Goal: Information Seeking & Learning: Learn about a topic

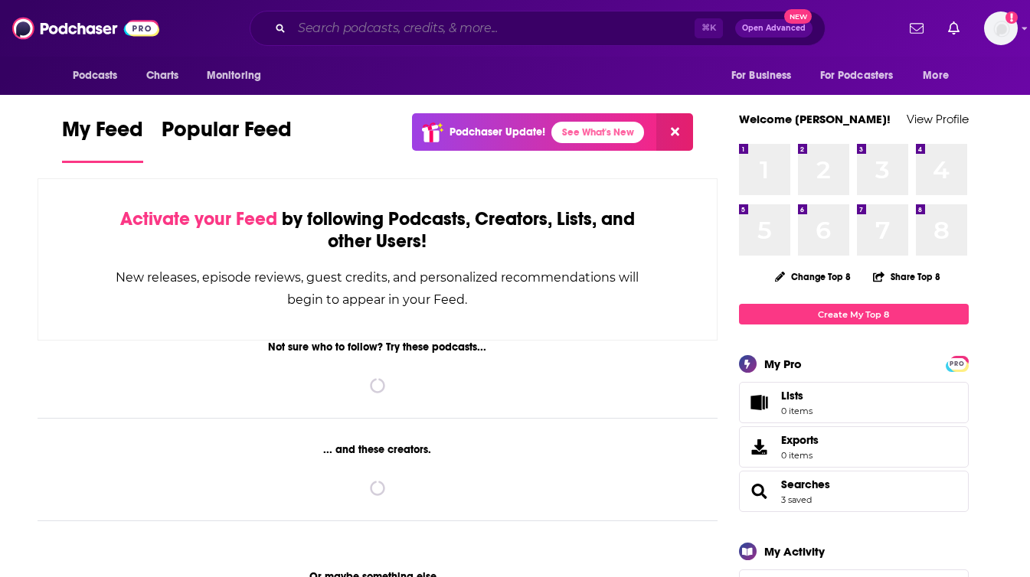
click at [387, 31] on input "Search podcasts, credits, & more..." at bounding box center [493, 28] width 403 height 25
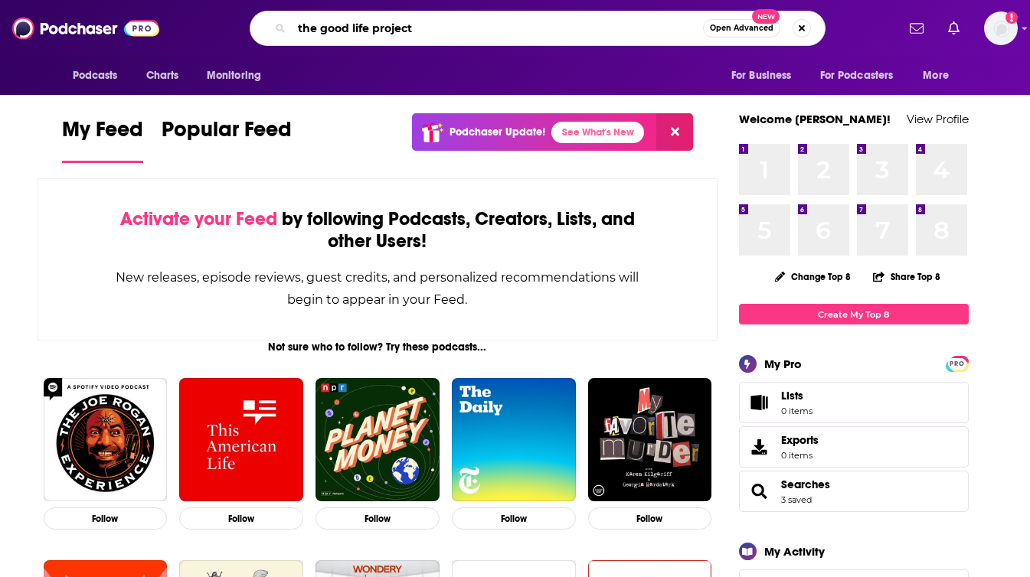
type input "the good life project"
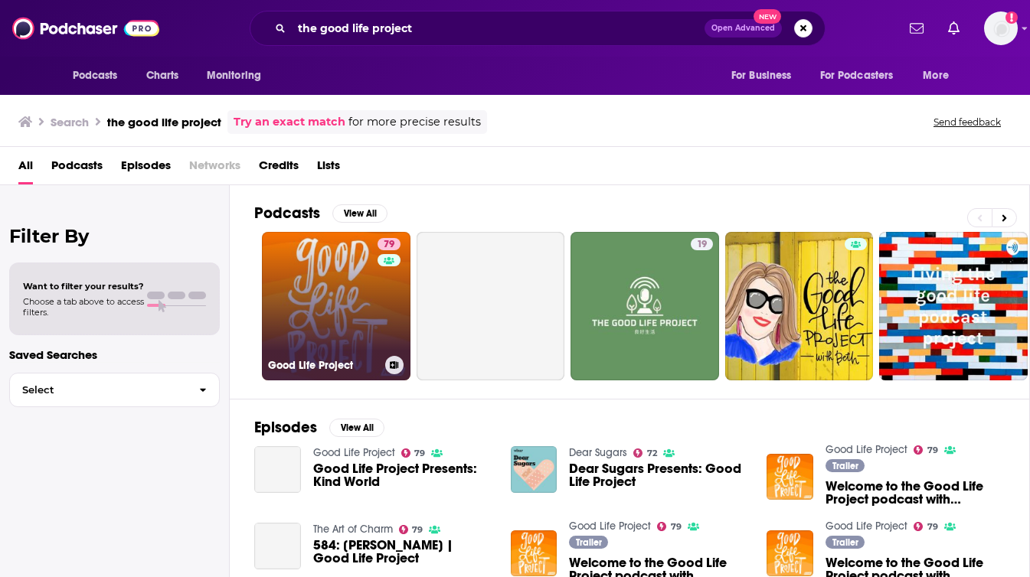
click at [336, 312] on link "79 Good Life Project" at bounding box center [336, 306] width 149 height 149
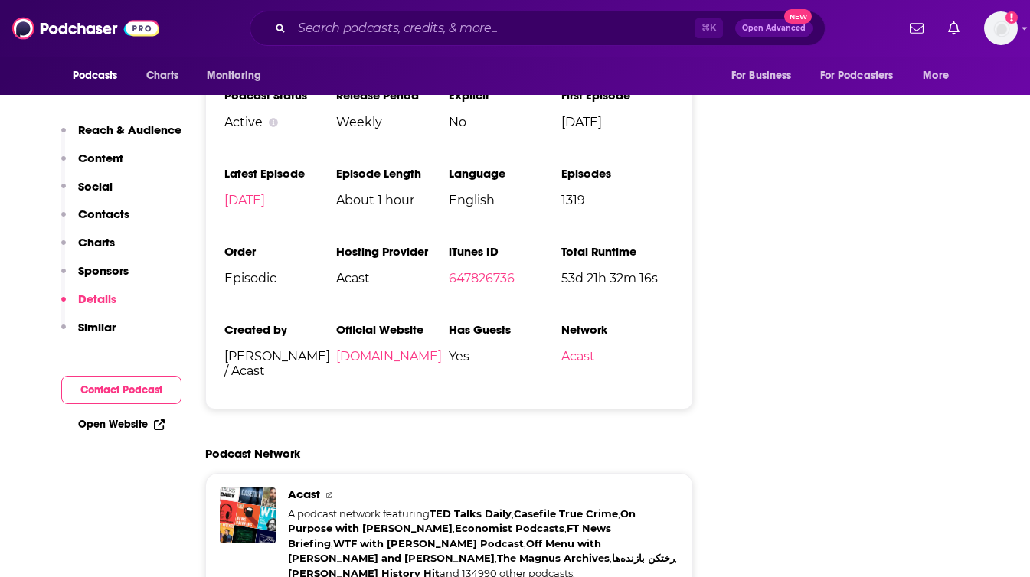
scroll to position [2935, 0]
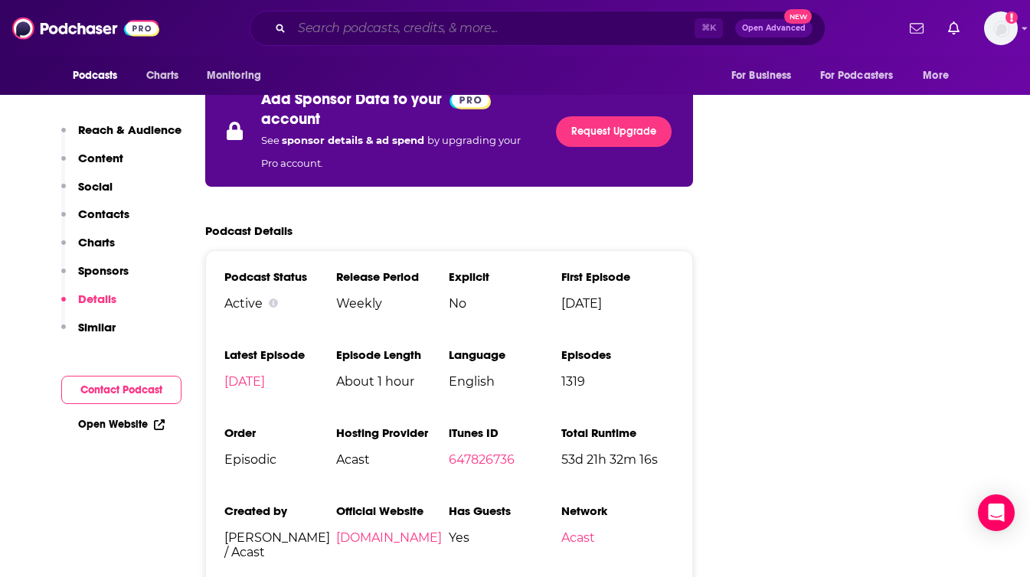
click at [387, 31] on input "Search podcasts, credits, & more..." at bounding box center [493, 28] width 403 height 25
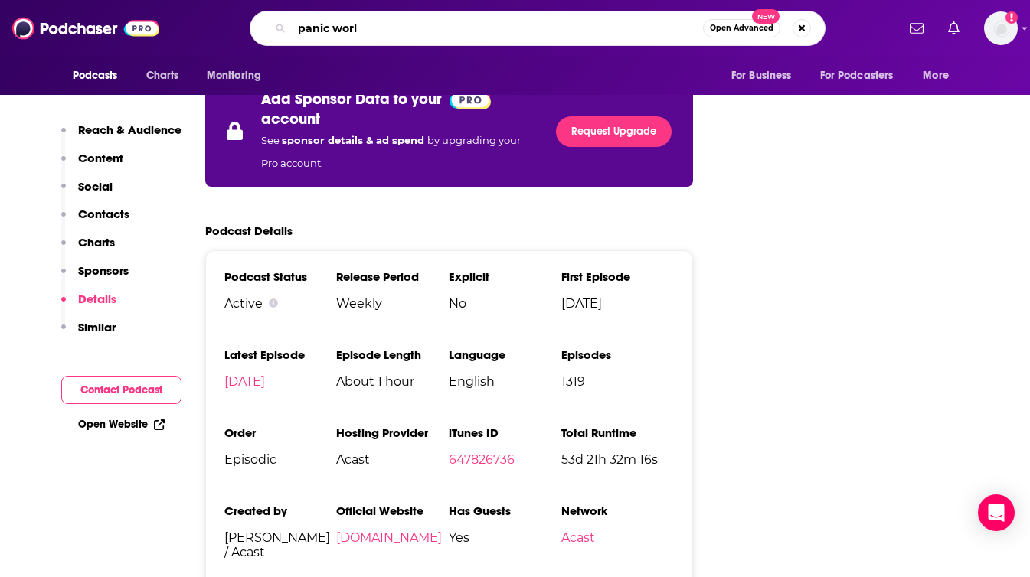
type input "panic world"
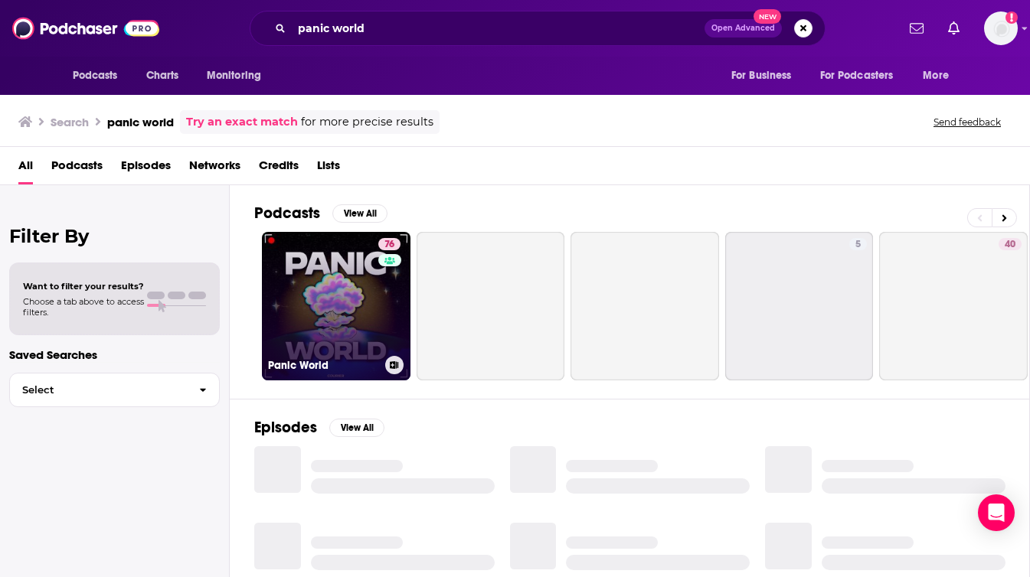
click at [351, 283] on link "76 Panic World" at bounding box center [336, 306] width 149 height 149
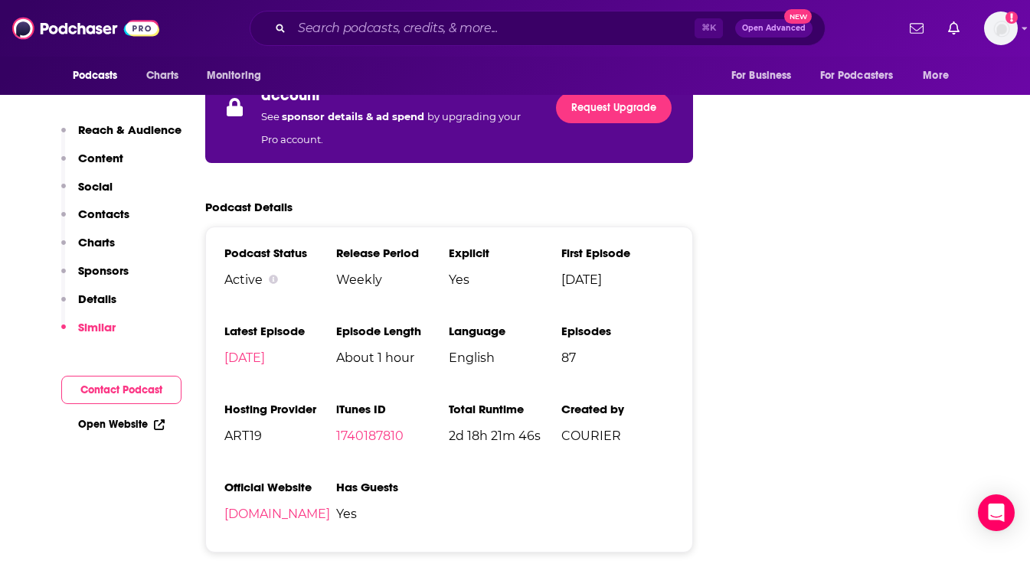
scroll to position [2490, 0]
